Goal: Information Seeking & Learning: Learn about a topic

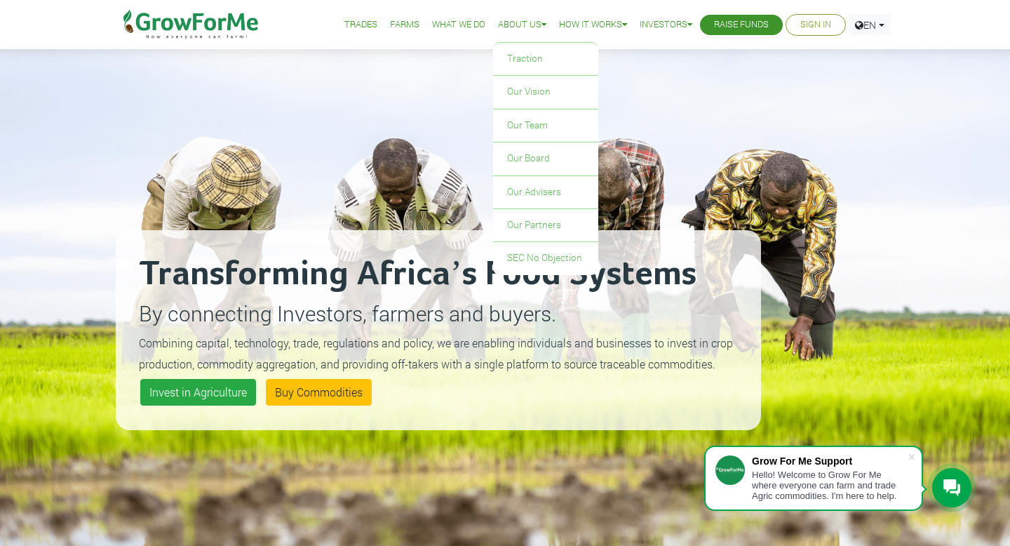
click at [525, 26] on link "About Us" at bounding box center [522, 25] width 48 height 15
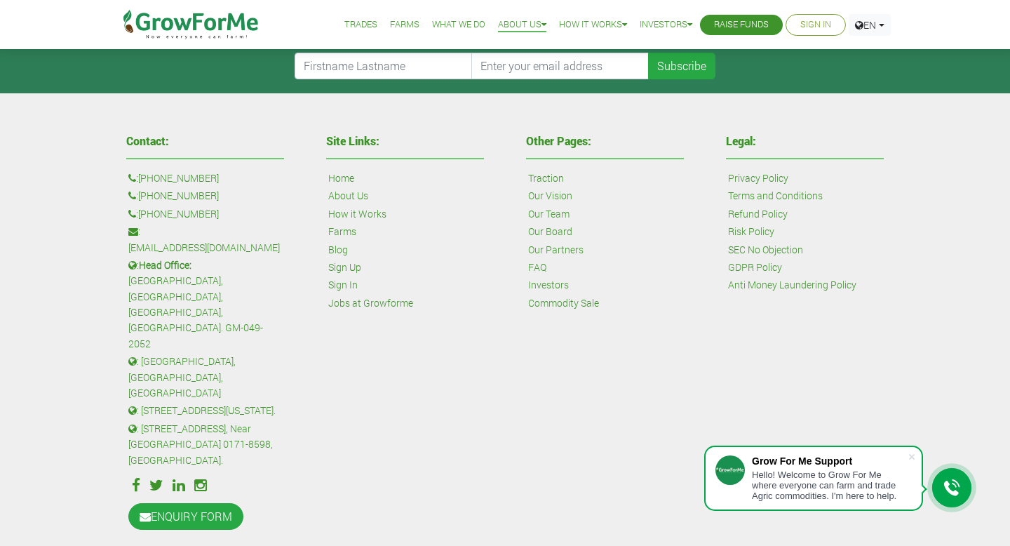
scroll to position [524, 0]
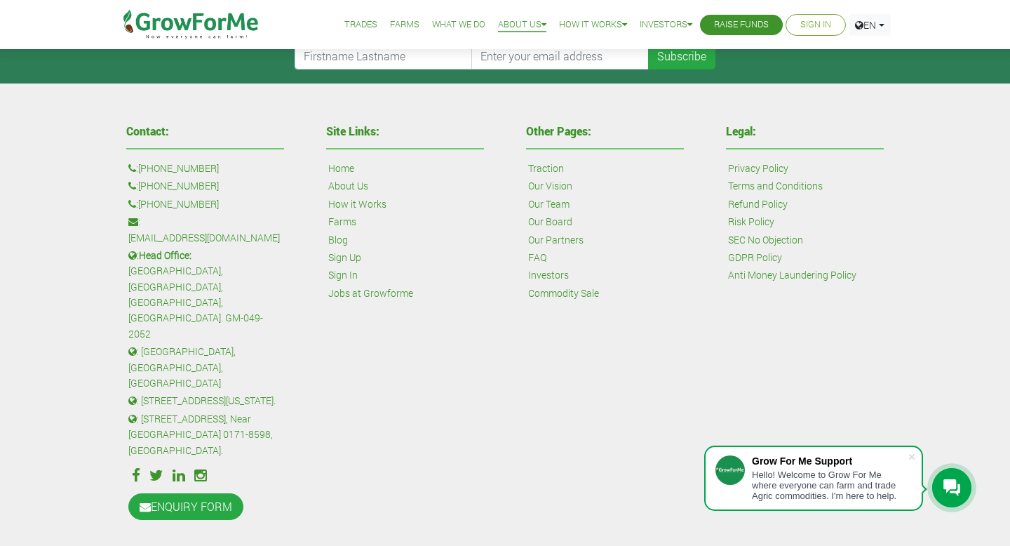
click at [370, 201] on link "How it Works" at bounding box center [357, 203] width 58 height 15
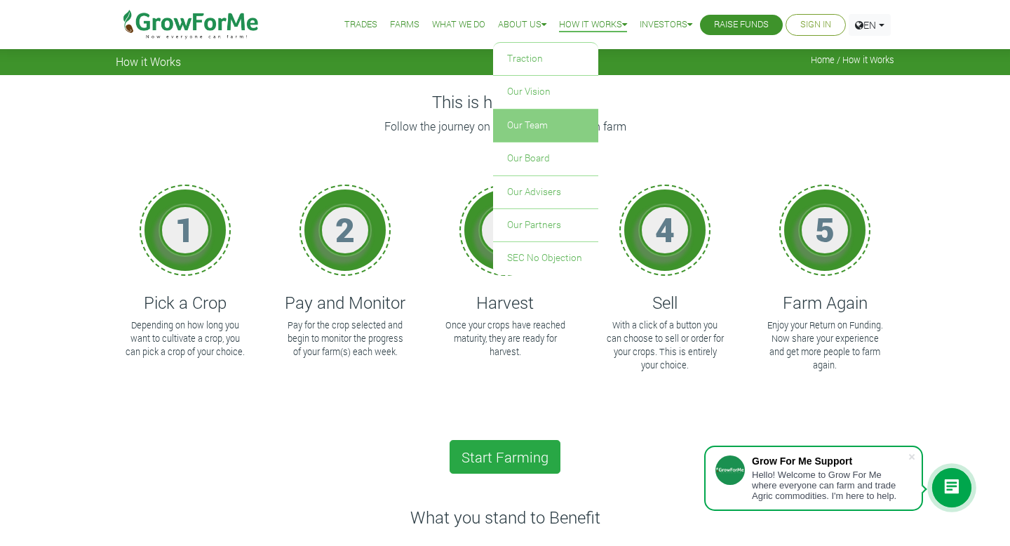
click at [522, 133] on link "Our Team" at bounding box center [545, 125] width 105 height 32
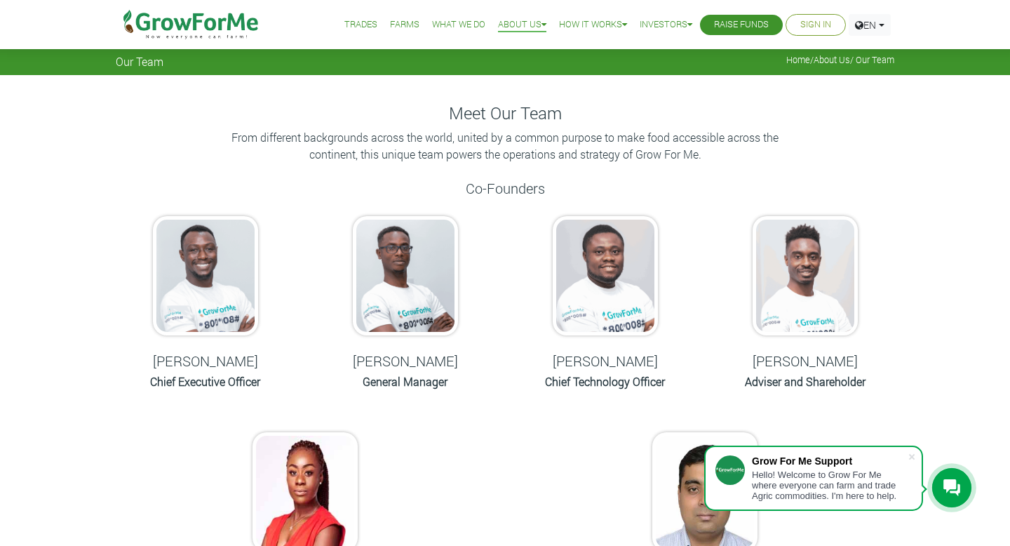
click at [395, 27] on link "Farms" at bounding box center [404, 25] width 29 height 15
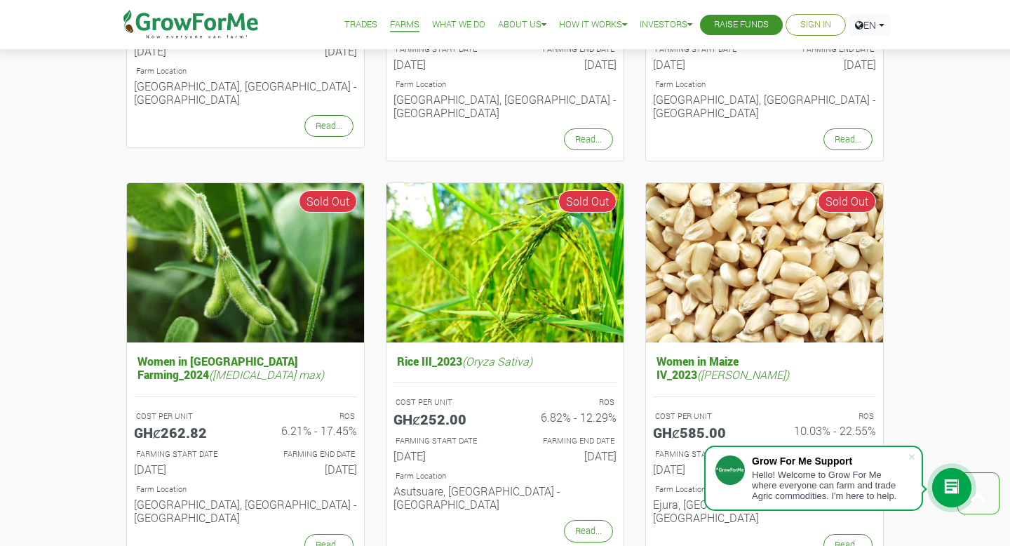
scroll to position [1233, 0]
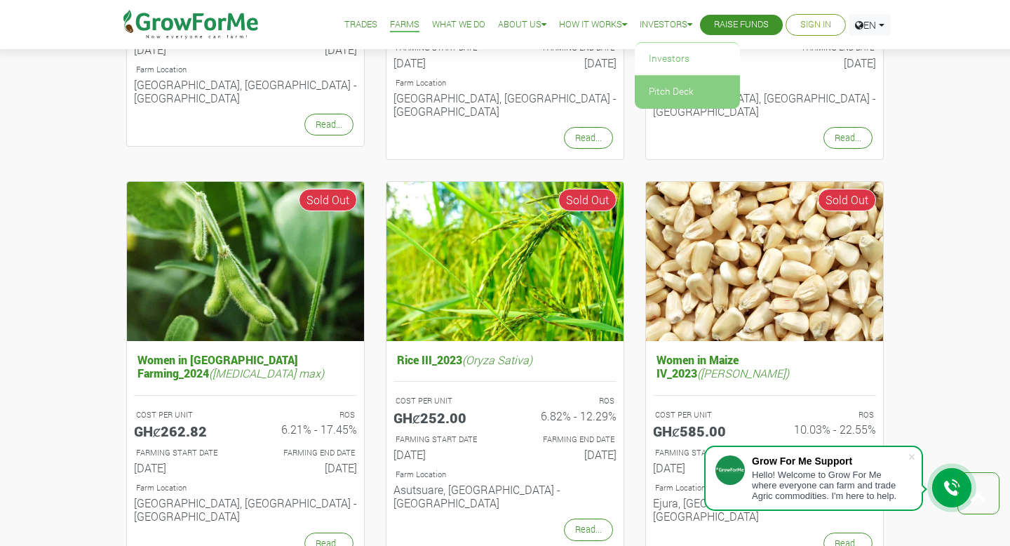
click at [668, 88] on link "Pitch Deck" at bounding box center [687, 92] width 105 height 32
